Goal: Task Accomplishment & Management: Manage account settings

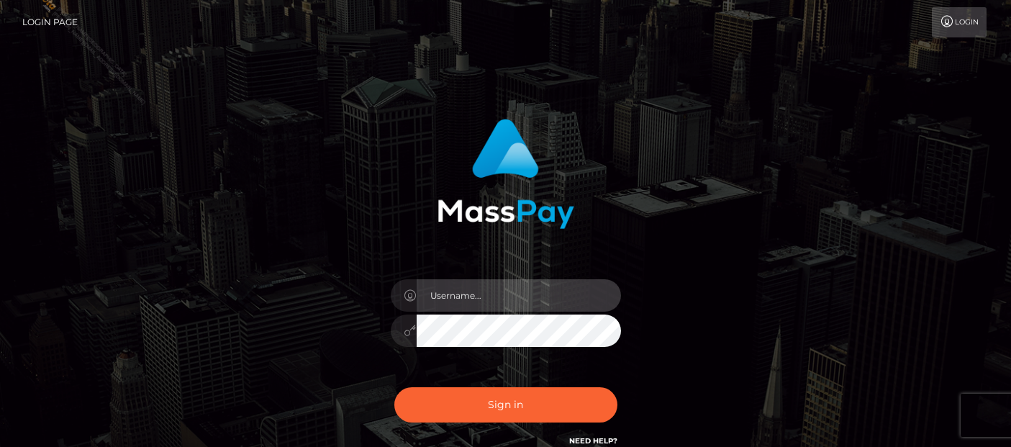
click at [453, 298] on input "text" at bounding box center [518, 295] width 204 height 32
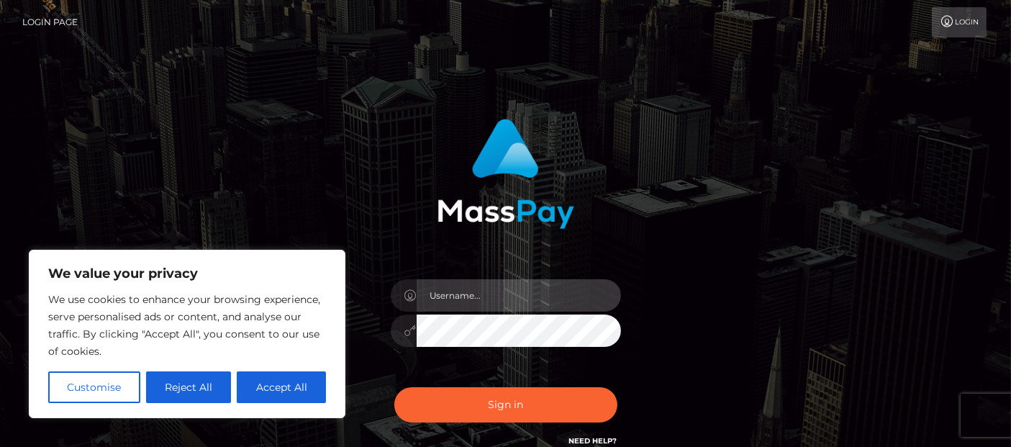
type input "[PERSON_NAME].Ace"
click at [477, 286] on input "[PERSON_NAME].Ace" at bounding box center [518, 295] width 204 height 32
click at [423, 294] on input "[PERSON_NAME].Ace" at bounding box center [518, 295] width 204 height 32
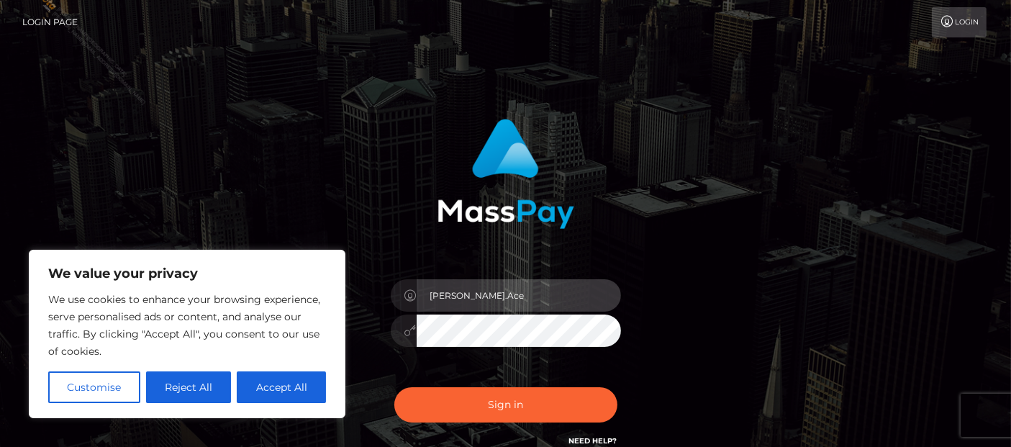
click at [450, 298] on input "[PERSON_NAME].Ace" at bounding box center [518, 295] width 204 height 32
